Goal: Register for event/course

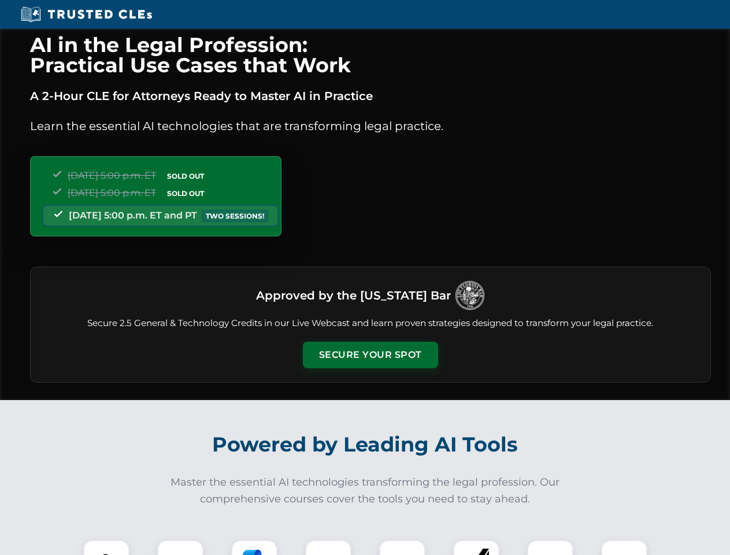
click at [370, 355] on button "Secure Your Spot" at bounding box center [370, 354] width 135 height 27
click at [106, 547] on img at bounding box center [107, 563] width 34 height 34
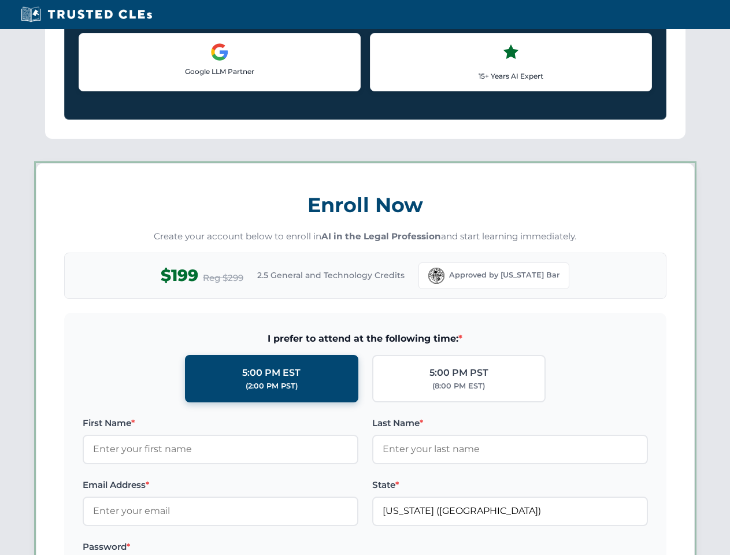
click at [254, 547] on label "Password *" at bounding box center [221, 547] width 276 height 14
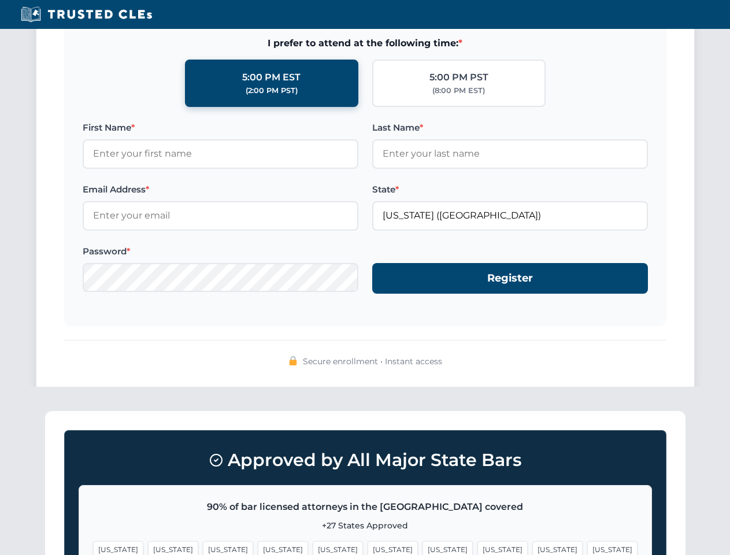
click at [532, 547] on span "[US_STATE]" at bounding box center [557, 549] width 50 height 17
